Goal: Check status: Check status

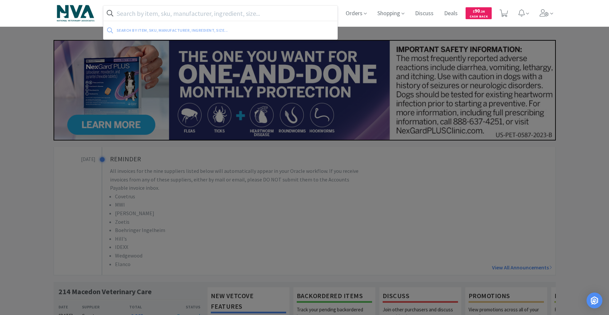
click at [231, 10] on input "text" at bounding box center [220, 13] width 234 height 15
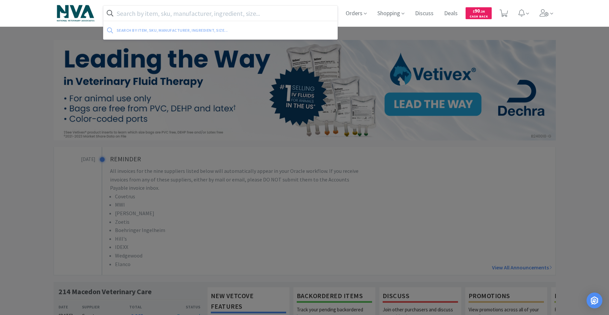
click at [260, 15] on input "text" at bounding box center [220, 13] width 234 height 15
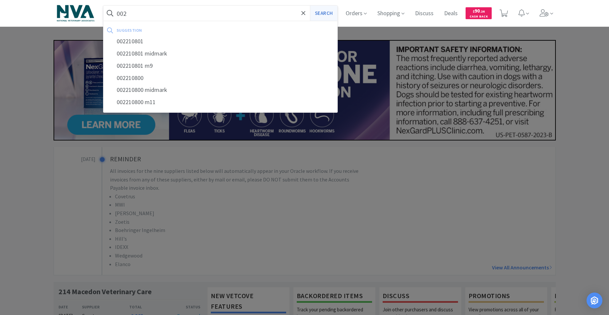
click at [323, 13] on button "Search" at bounding box center [323, 13] width 27 height 15
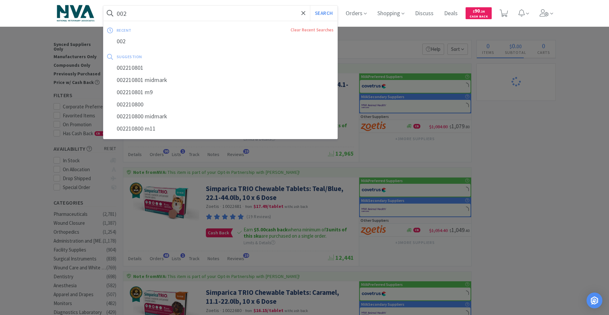
click at [157, 18] on input "002" at bounding box center [220, 13] width 234 height 15
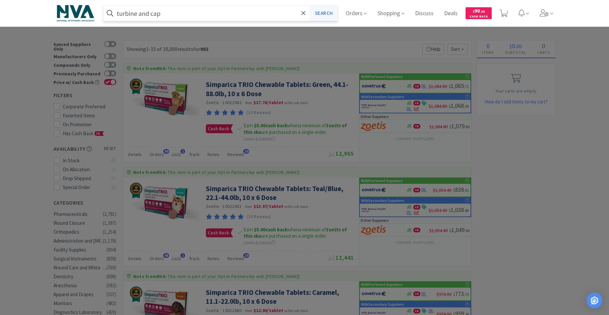
click at [330, 14] on button "Search" at bounding box center [323, 13] width 27 height 15
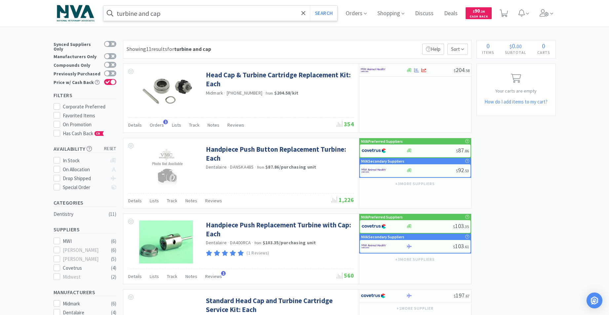
click at [188, 14] on input "turbine and cap" at bounding box center [220, 13] width 234 height 15
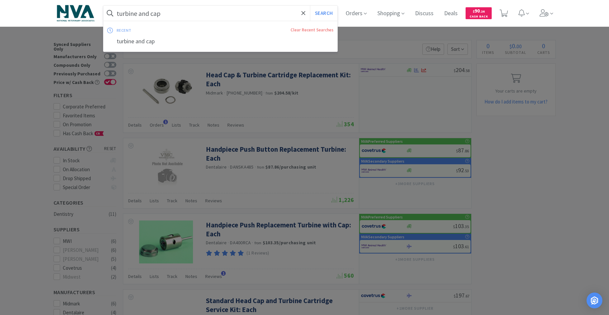
click at [188, 14] on input "turbine and cap" at bounding box center [220, 13] width 234 height 15
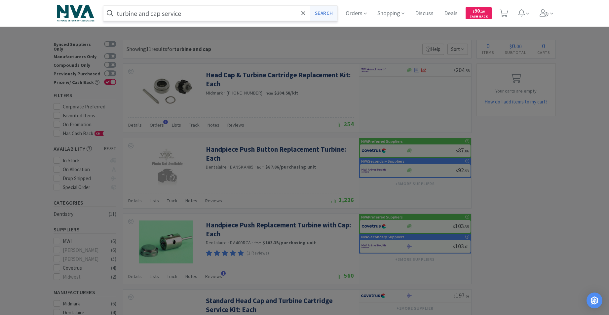
type input "turbine and cap service"
click at [329, 13] on button "Search" at bounding box center [323, 13] width 27 height 15
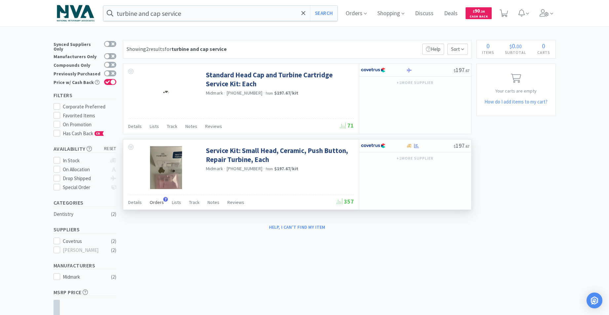
click at [158, 202] on span "Orders" at bounding box center [157, 202] width 14 height 6
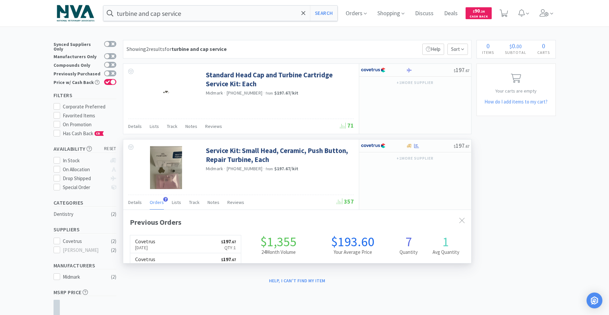
scroll to position [171, 348]
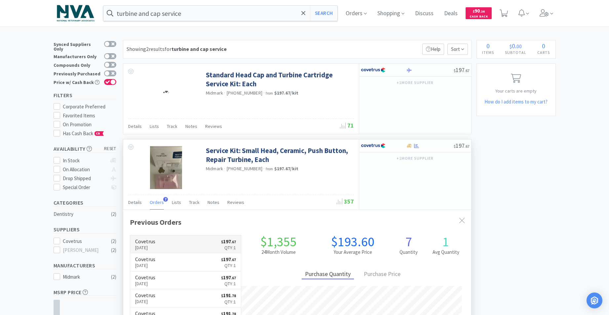
click at [171, 244] on link "Covetrus [DATE] $ 197 . 67 Qty: 1" at bounding box center [185, 244] width 111 height 18
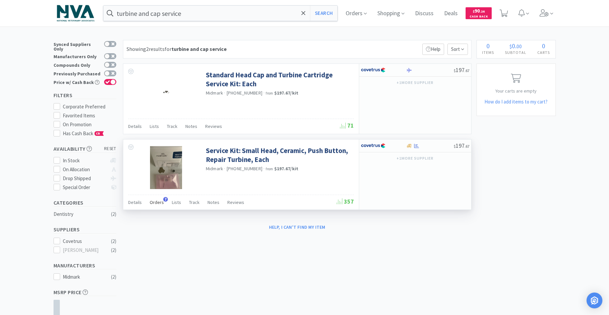
click at [161, 201] on span "Orders" at bounding box center [157, 202] width 14 height 6
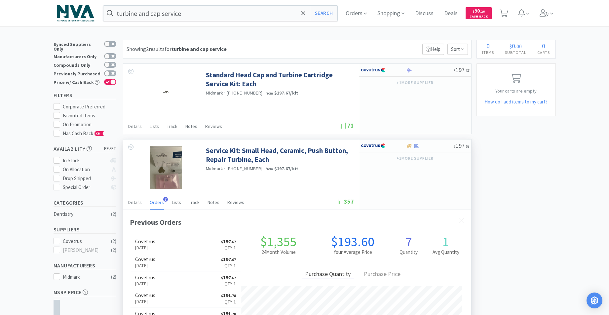
scroll to position [171, 348]
click at [154, 265] on p "[DATE]" at bounding box center [145, 265] width 20 height 7
